Goal: Check status: Check status

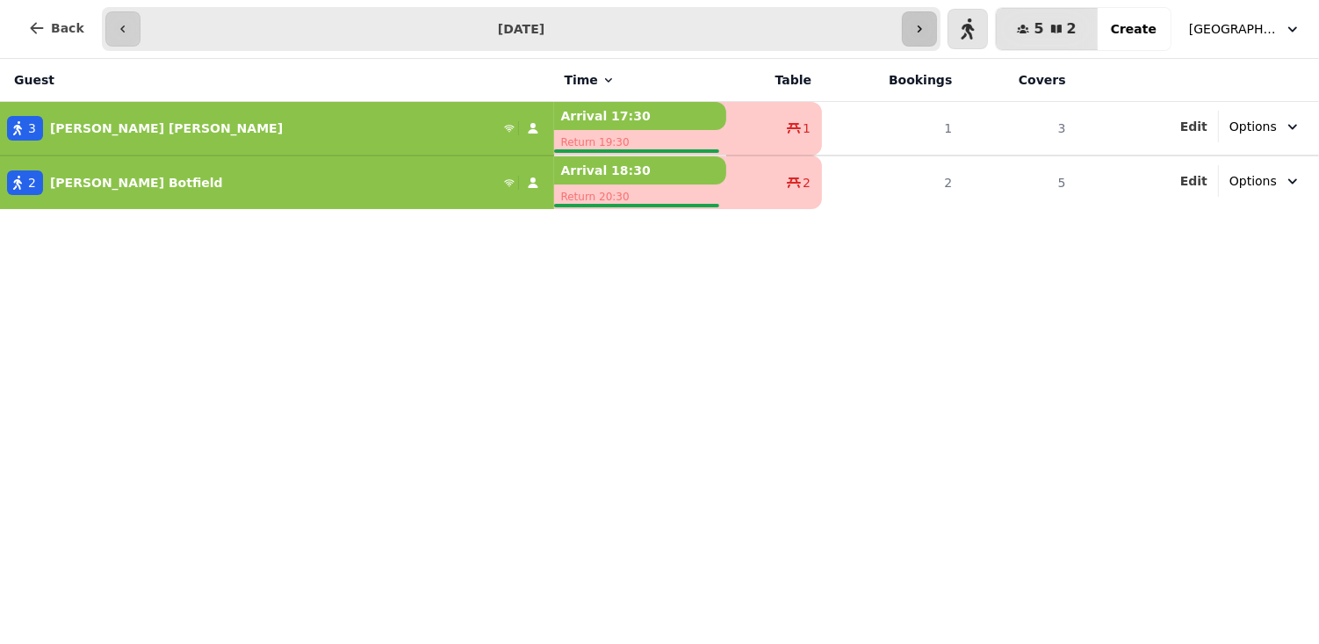
click at [925, 26] on icon "button" at bounding box center [919, 29] width 14 height 14
click at [925, 26] on input "**********" at bounding box center [545, 29] width 802 height 28
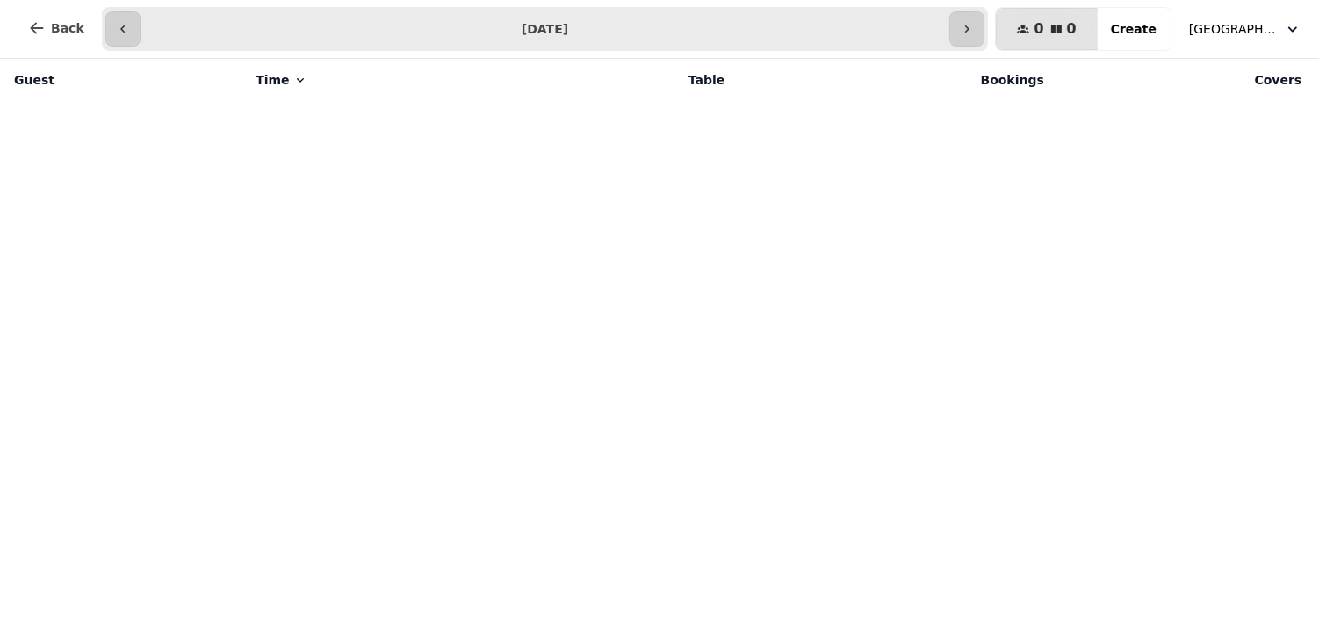
click at [925, 26] on input "**********" at bounding box center [545, 29] width 802 height 28
type input "**********"
